Goal: Communication & Community: Answer question/provide support

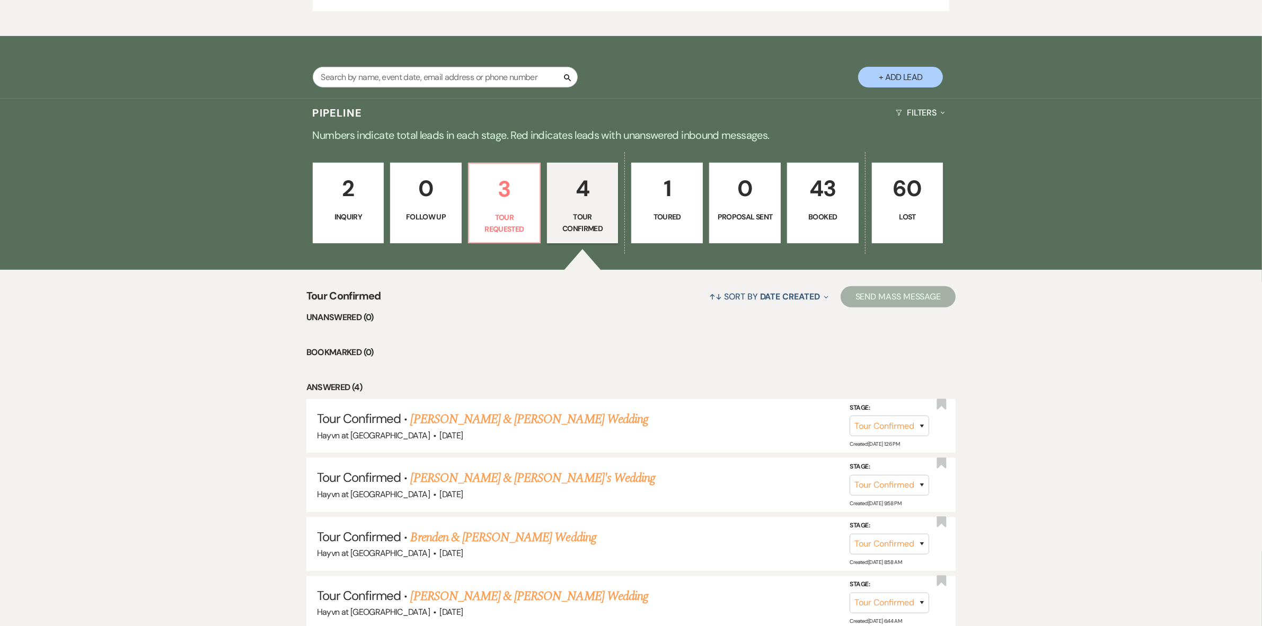
scroll to position [530, 0]
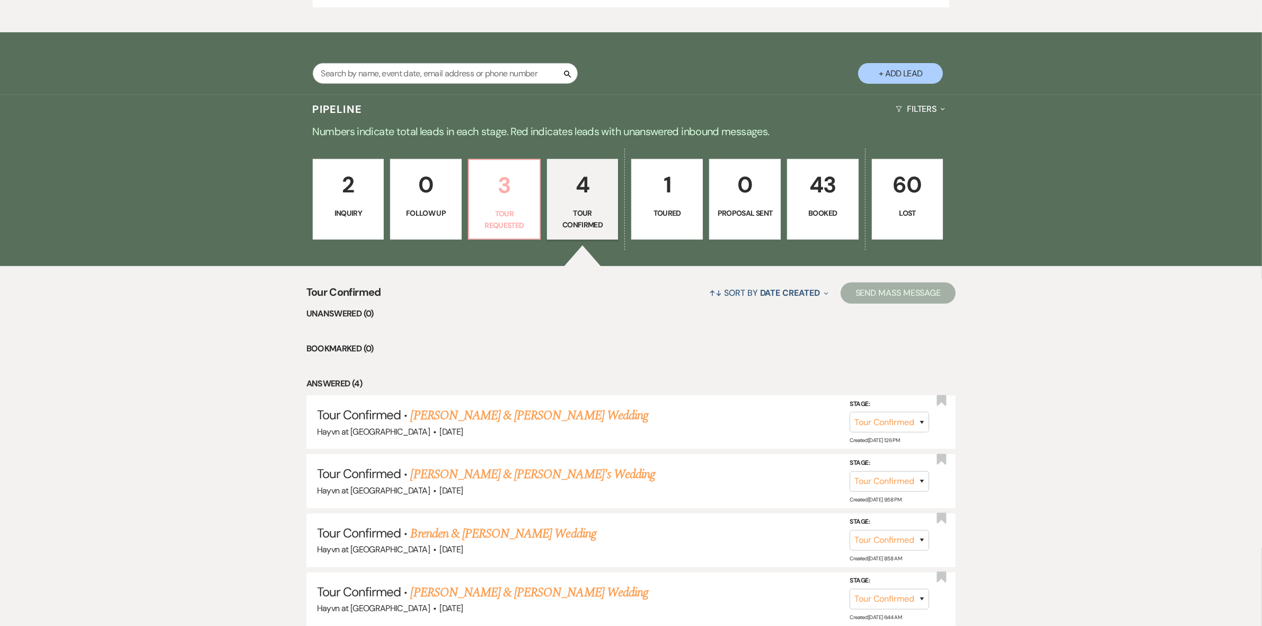
click at [491, 229] on p "Tour Requested" at bounding box center [504, 220] width 58 height 24
select select "2"
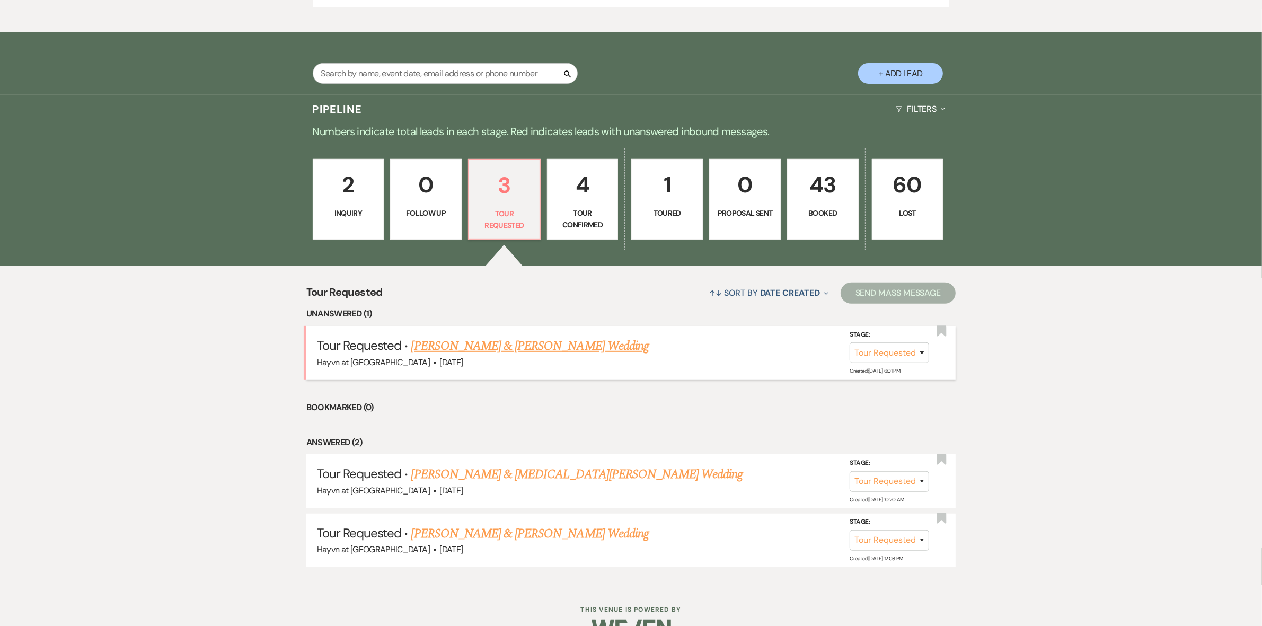
click at [480, 345] on link "[PERSON_NAME] & [PERSON_NAME] Wedding" at bounding box center [529, 345] width 237 height 19
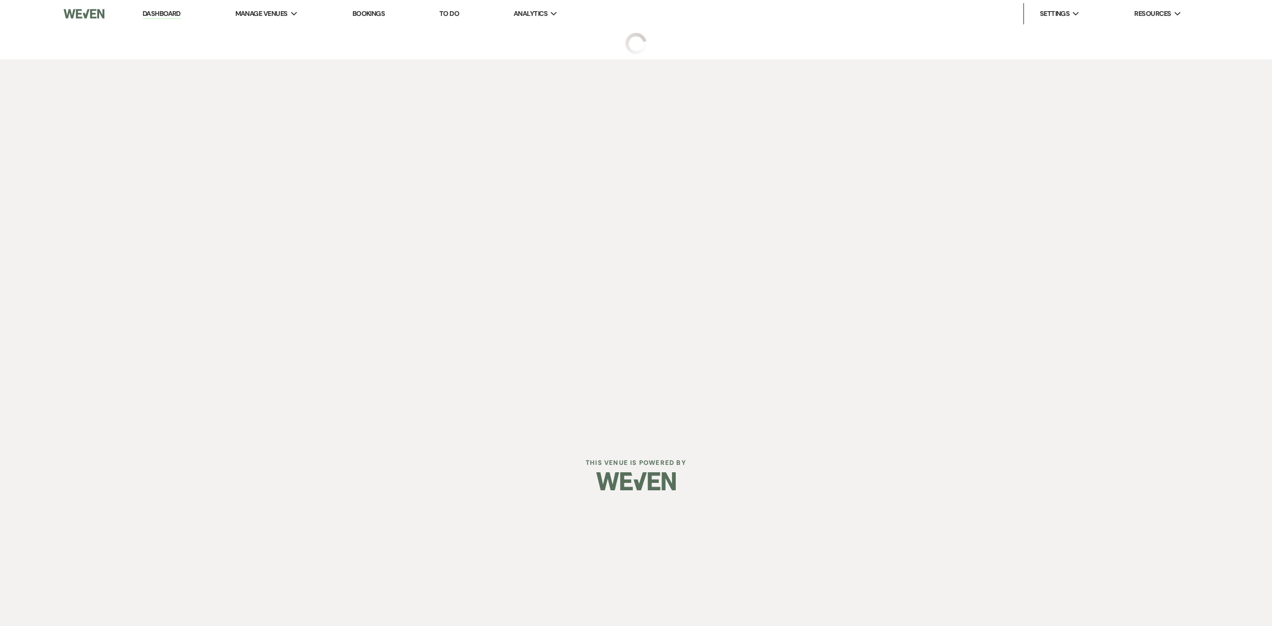
select select "2"
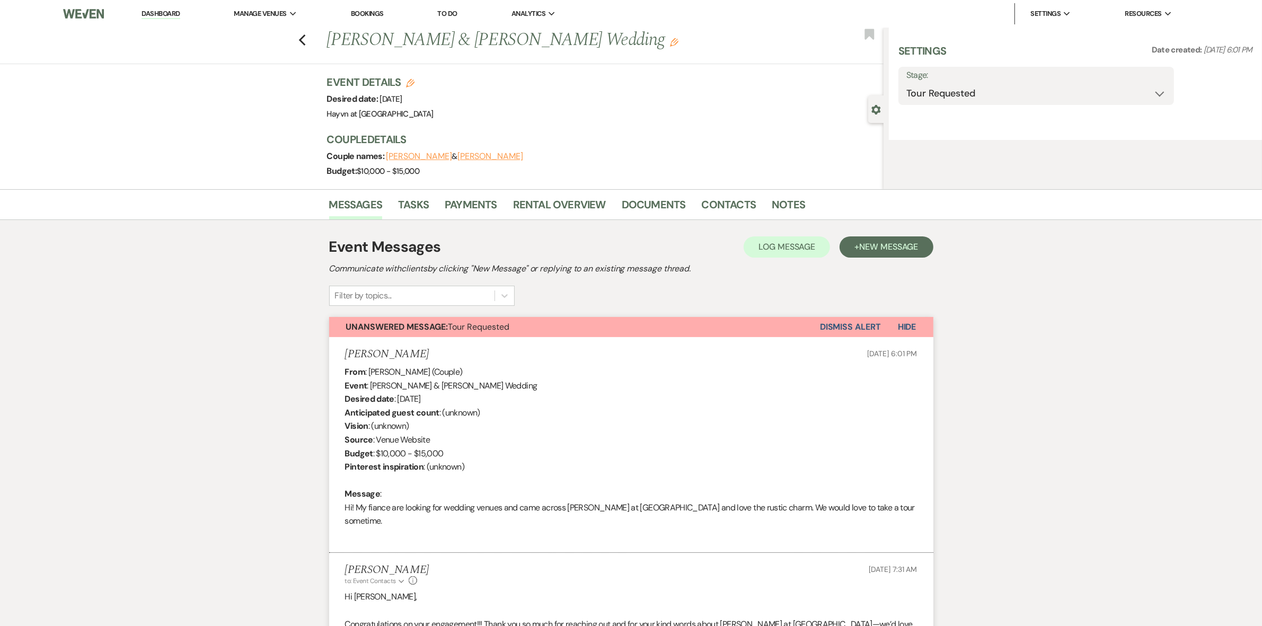
select select "5"
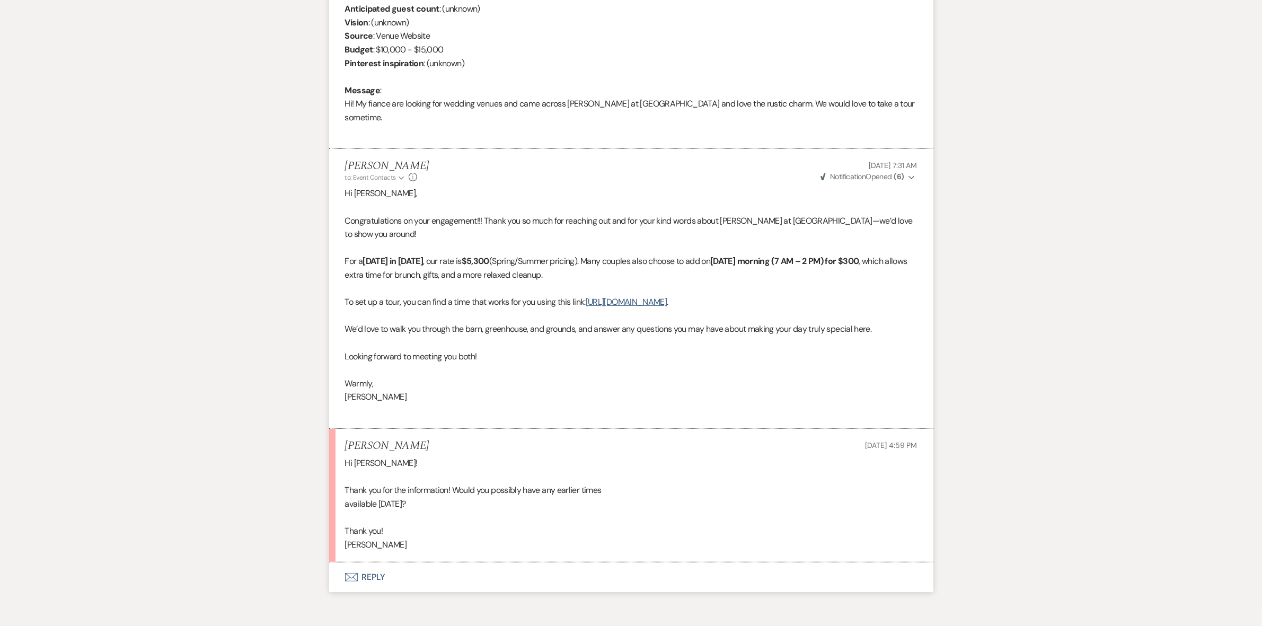
scroll to position [504, 0]
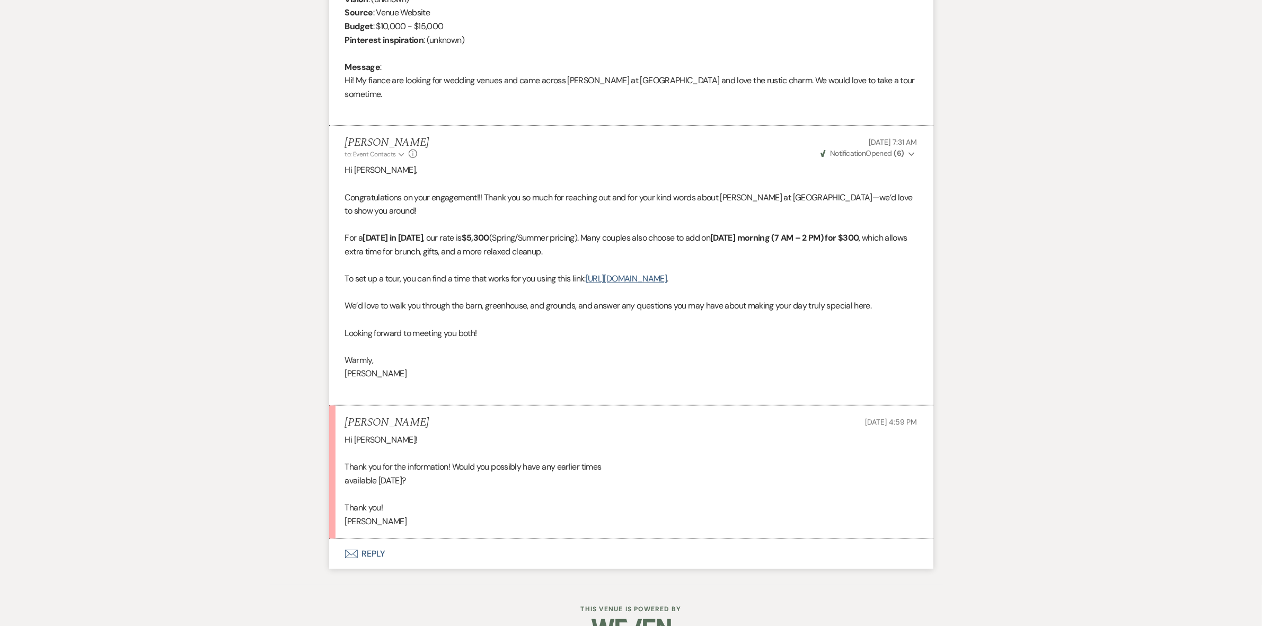
click at [374, 539] on button "Envelope Reply" at bounding box center [631, 554] width 604 height 30
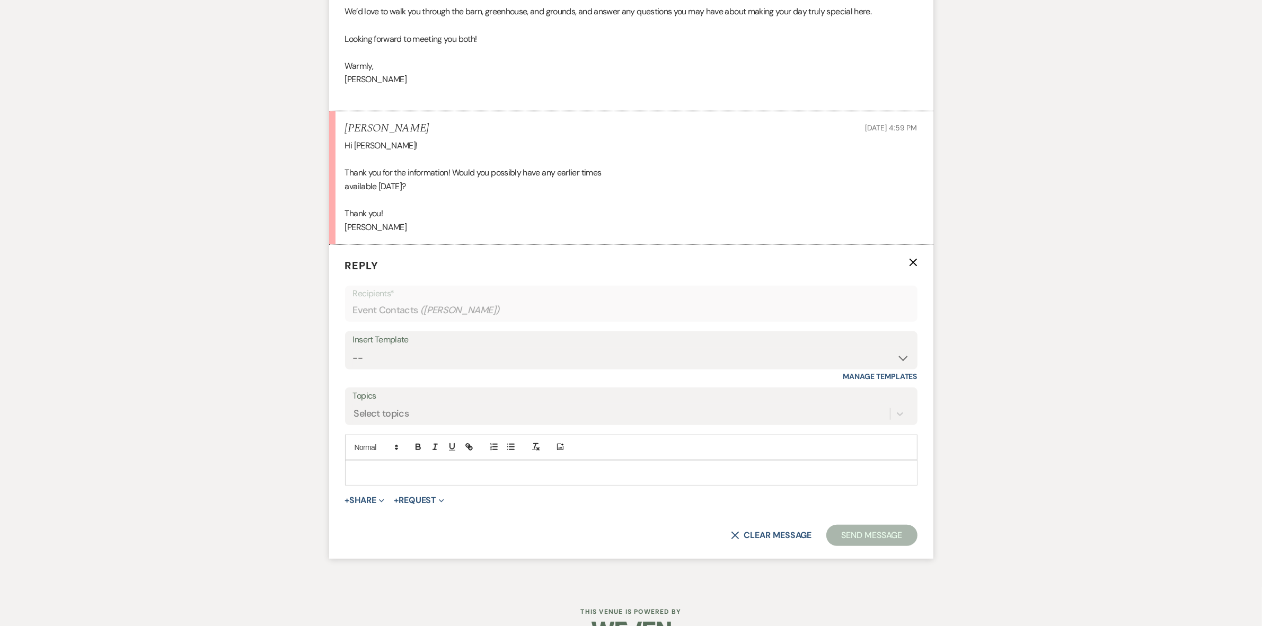
scroll to position [801, 0]
click at [378, 464] on p at bounding box center [630, 470] width 555 height 12
click at [417, 464] on p "Hi [PERSON_NAME], O" at bounding box center [630, 470] width 555 height 12
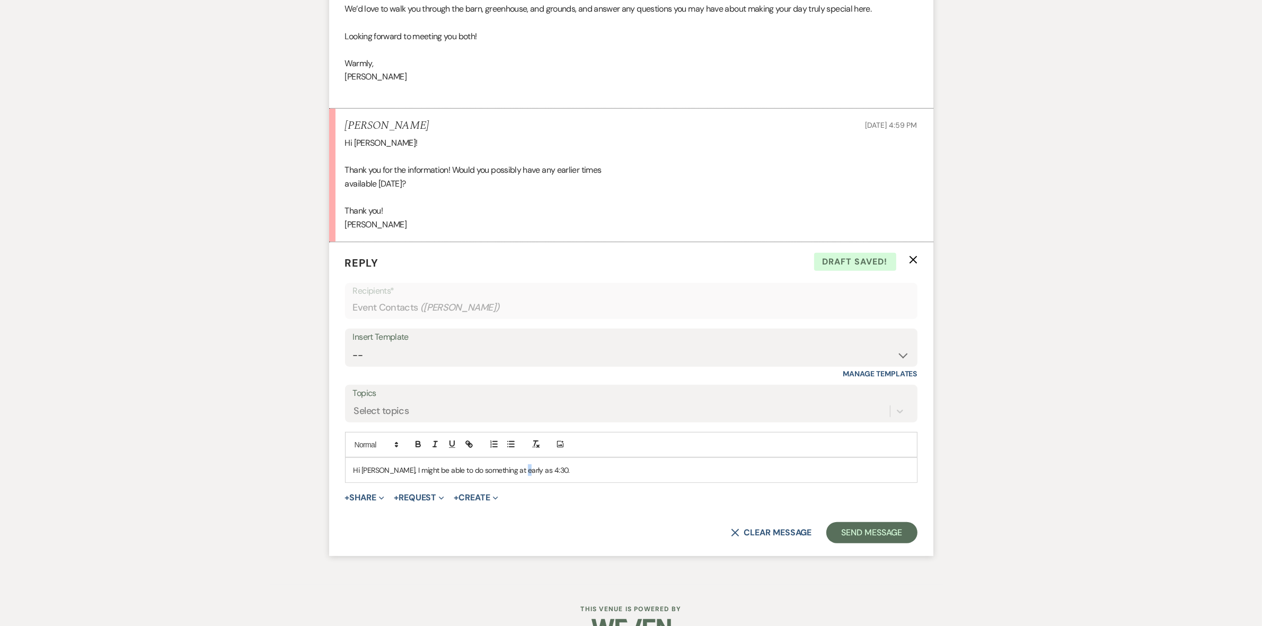
click at [517, 464] on p "Hi [PERSON_NAME], I might be able to do something at early as 4:30." at bounding box center [630, 470] width 555 height 12
click at [540, 464] on p "Hi [PERSON_NAME], I might be able to do something at early as 4:30." at bounding box center [630, 470] width 555 height 12
drag, startPoint x: 518, startPoint y: 440, endPoint x: 383, endPoint y: 442, distance: 134.6
click at [383, 464] on p "Hi [PERSON_NAME], I might be able to do something at early as 4:30." at bounding box center [630, 470] width 555 height 12
click at [436, 464] on p "Hi [PERSON_NAME], I could open up 4:30pm for you." at bounding box center [630, 470] width 555 height 12
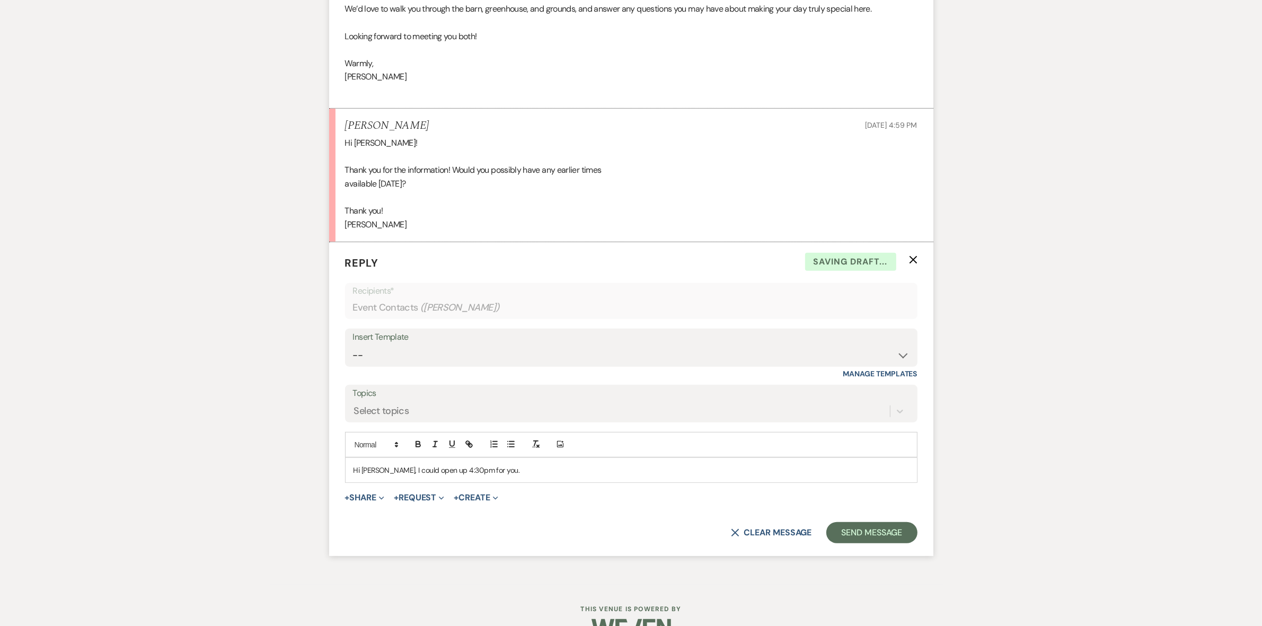
click at [431, 464] on p "Hi [PERSON_NAME], I could open up 4:30pm for you." at bounding box center [630, 470] width 555 height 12
click at [515, 464] on p "Hi [PERSON_NAME], I could open up the schedule for a 4:30pm for you." at bounding box center [630, 470] width 555 height 12
click at [518, 464] on p "Hi [PERSON_NAME], I could open up the schedule for a 4:30pm for you." at bounding box center [630, 470] width 555 height 12
click at [493, 464] on p "Hi [PERSON_NAME], I could open up the schedule for a 4:30pm tour for you." at bounding box center [630, 470] width 555 height 12
click at [595, 464] on p "Hi [PERSON_NAME], I could open up the schedule for a 4:30pm tour for you." at bounding box center [630, 470] width 555 height 12
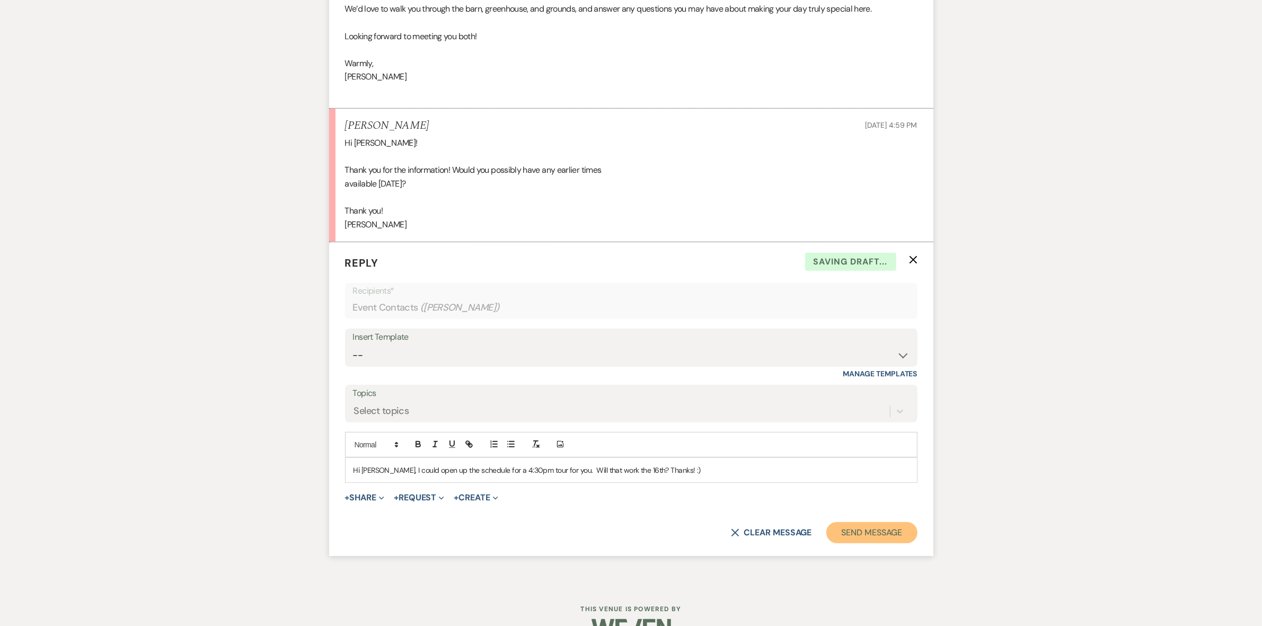
click at [867, 522] on button "Send Message" at bounding box center [871, 532] width 91 height 21
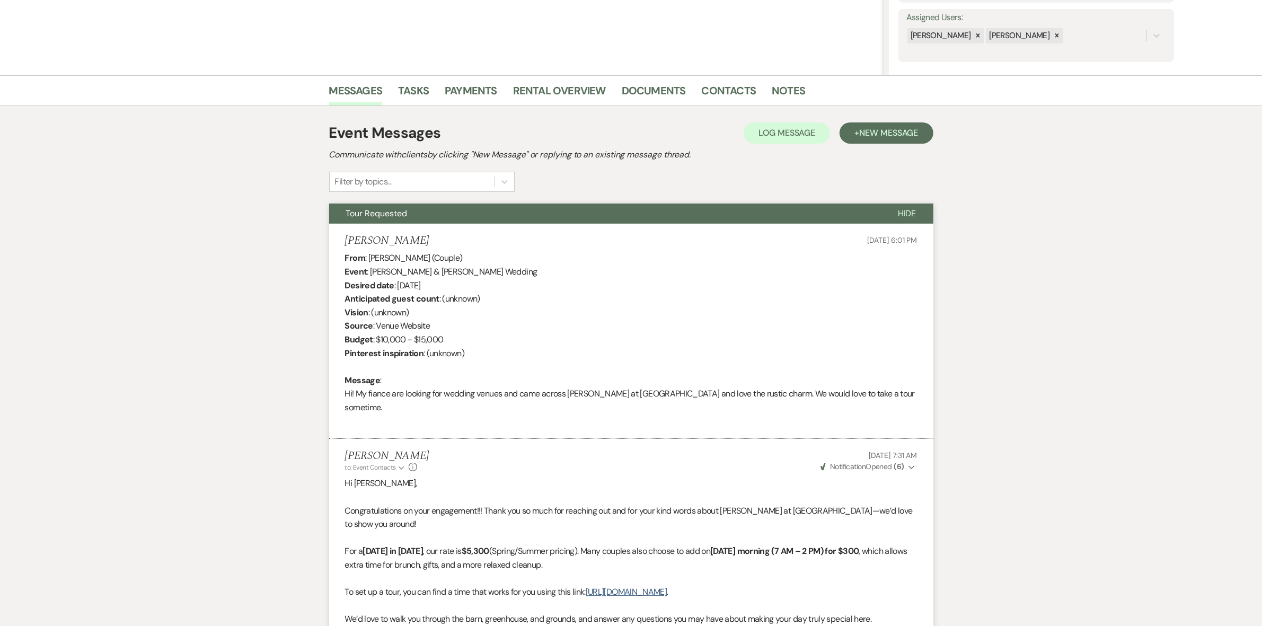
scroll to position [0, 0]
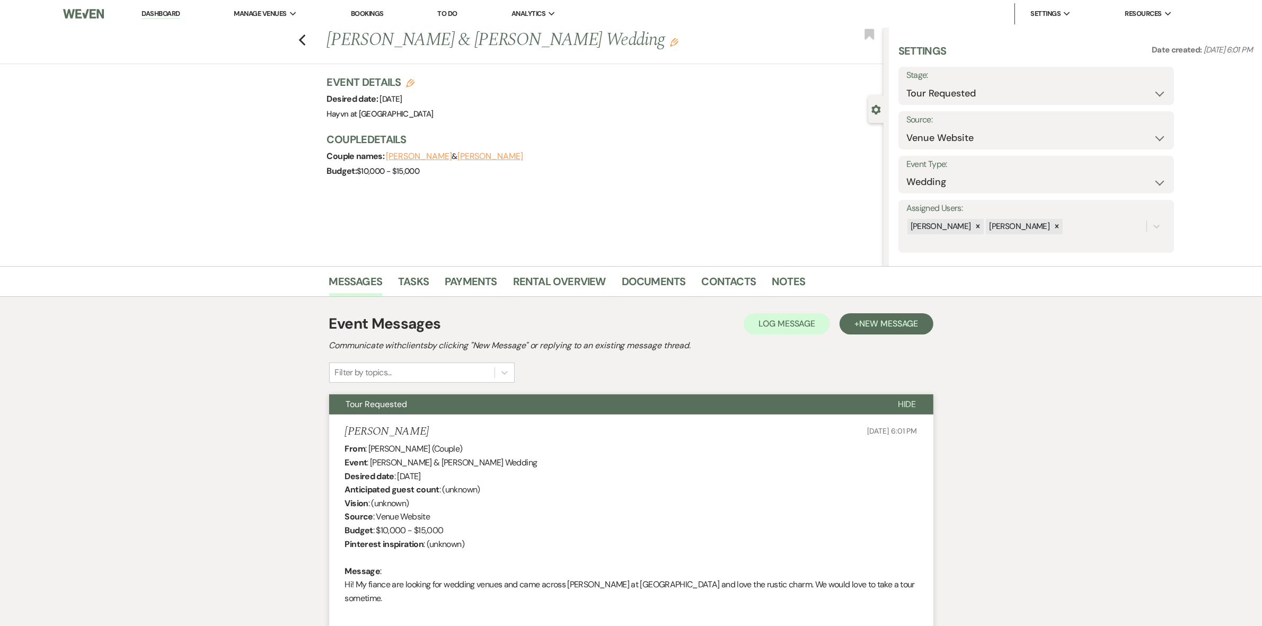
click at [154, 14] on link "Dashboard" at bounding box center [160, 14] width 38 height 10
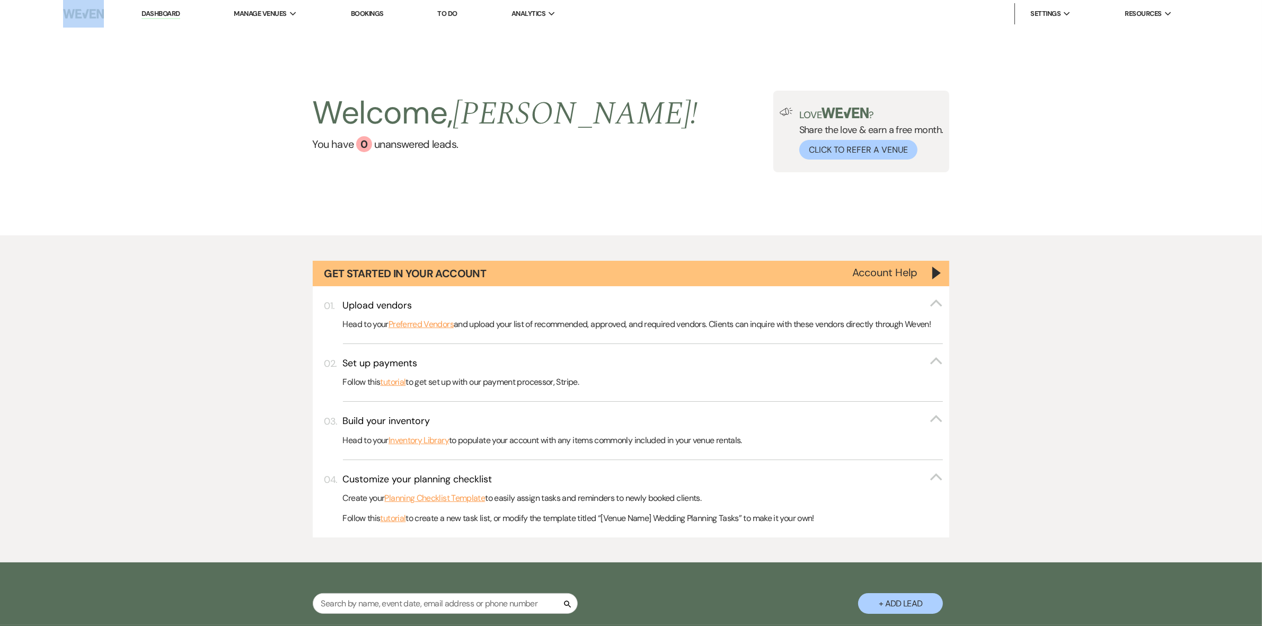
click at [106, 14] on nav "Dashboard Manage Venues Expand Hayvn at [GEOGRAPHIC_DATA] Bookings To Do Analyt…" at bounding box center [631, 14] width 1262 height 28
